Goal: Task Accomplishment & Management: Use online tool/utility

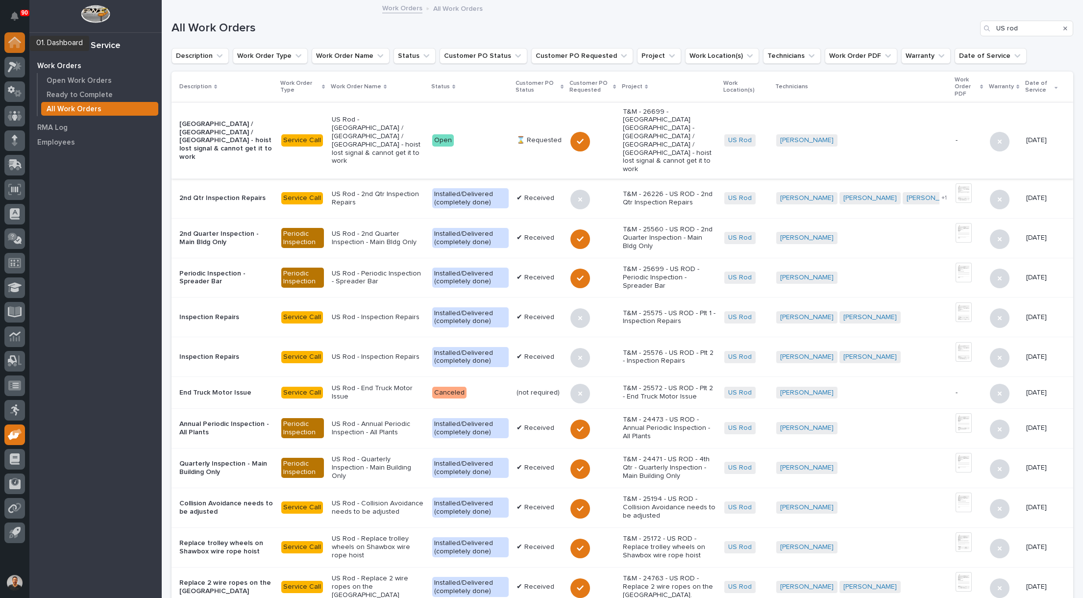
click at [12, 45] on icon at bounding box center [15, 43] width 10 height 10
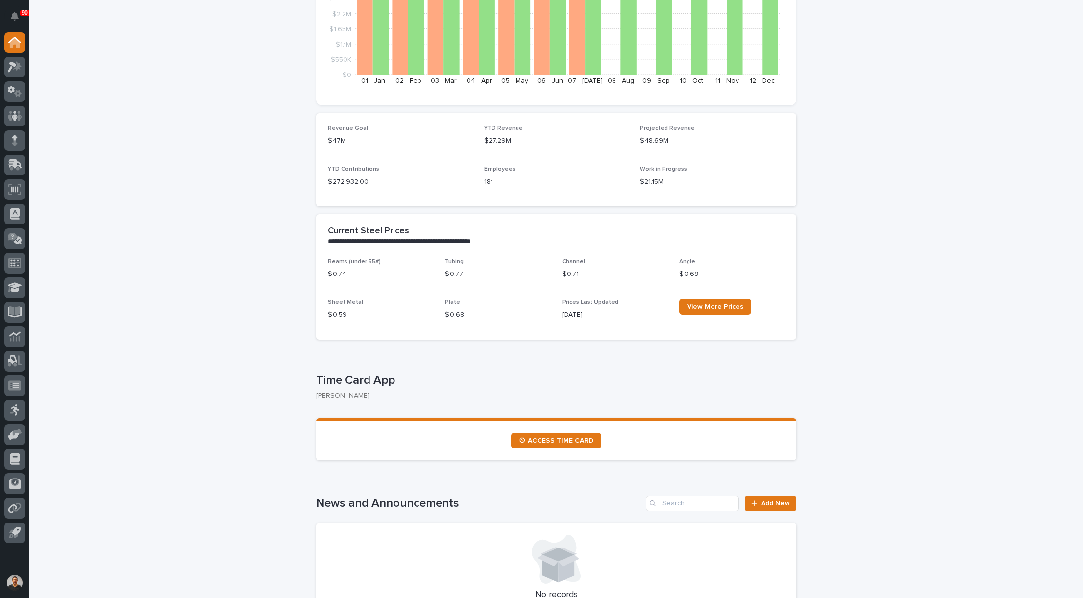
scroll to position [245, 0]
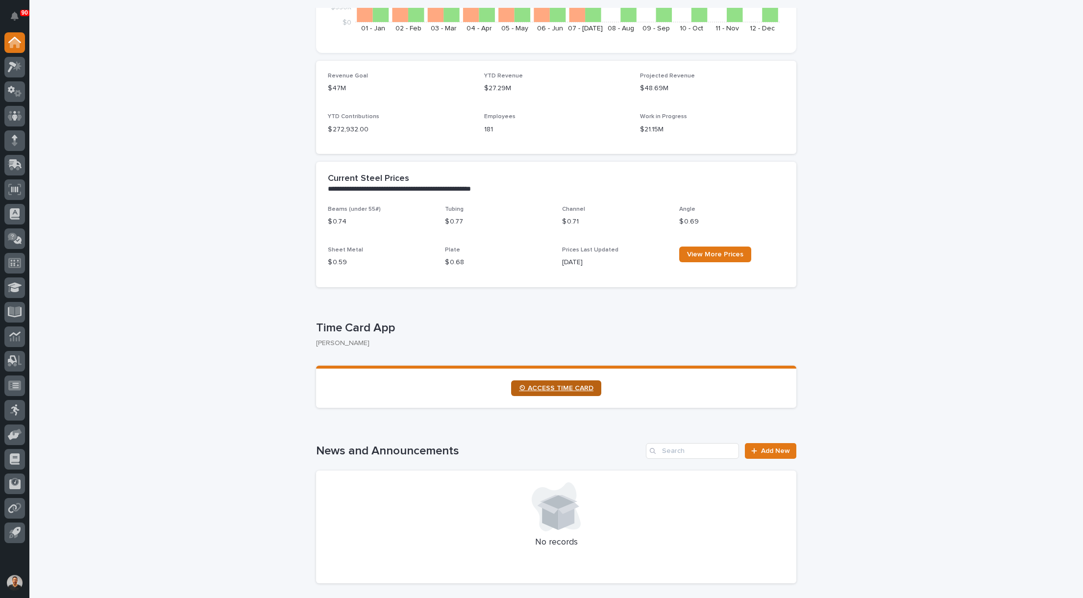
click at [539, 388] on span "⏲ ACCESS TIME CARD" at bounding box center [556, 388] width 74 height 7
click at [13, 64] on icon at bounding box center [12, 67] width 9 height 11
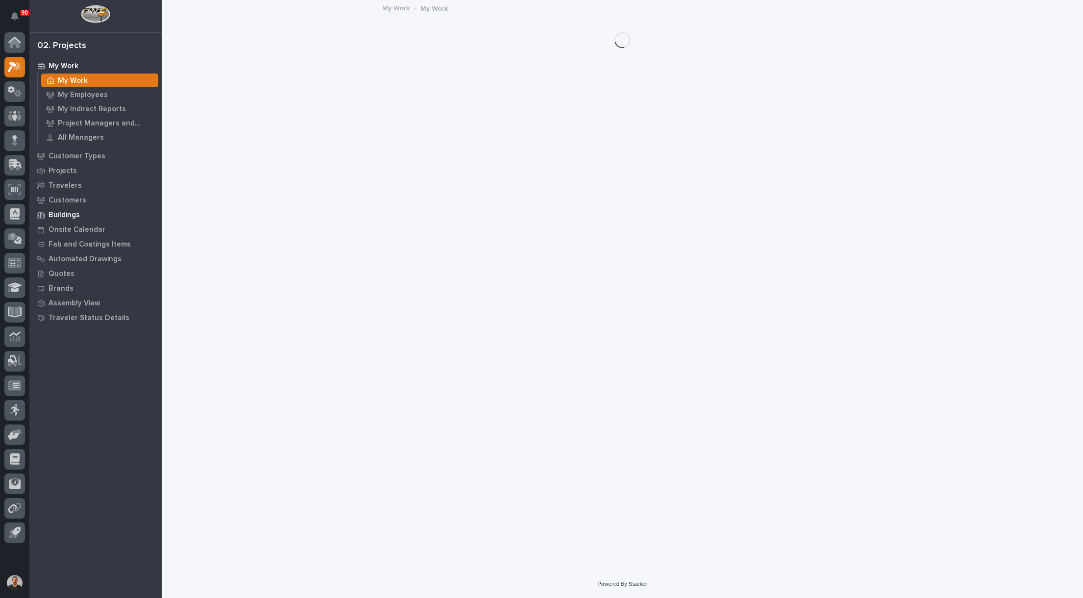
click at [71, 213] on p "Buildings" at bounding box center [64, 215] width 31 height 9
